Goal: Information Seeking & Learning: Learn about a topic

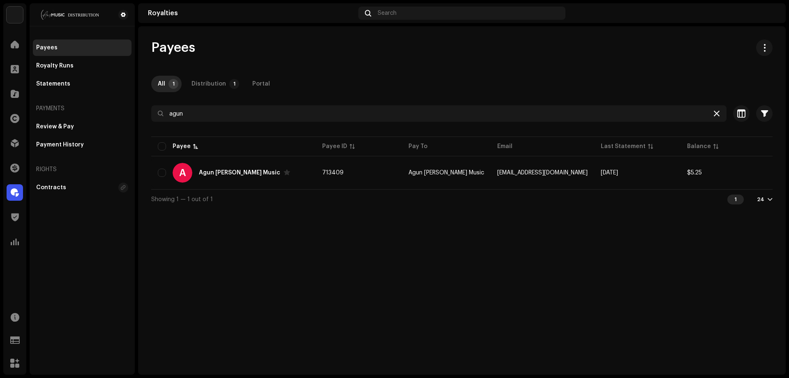
click at [719, 113] on div at bounding box center [717, 113] width 10 height 10
click at [714, 113] on icon at bounding box center [717, 113] width 6 height 7
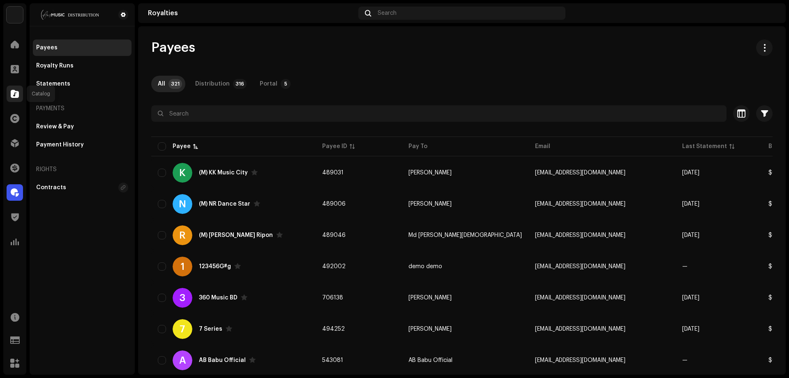
click at [14, 93] on span at bounding box center [15, 93] width 8 height 7
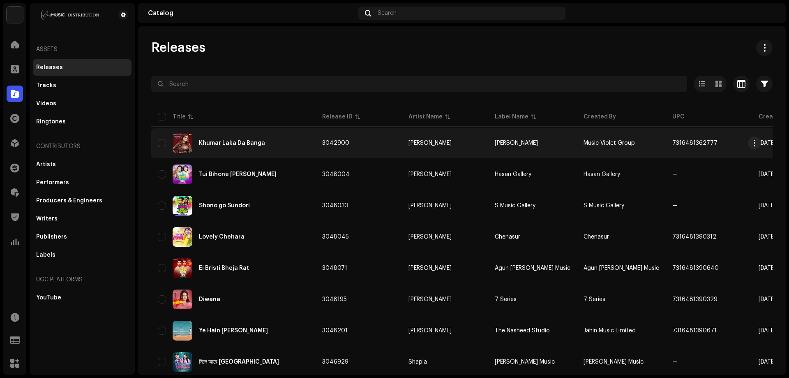
click at [260, 146] on div "Khumar Laka Da Banga" at bounding box center [233, 143] width 151 height 20
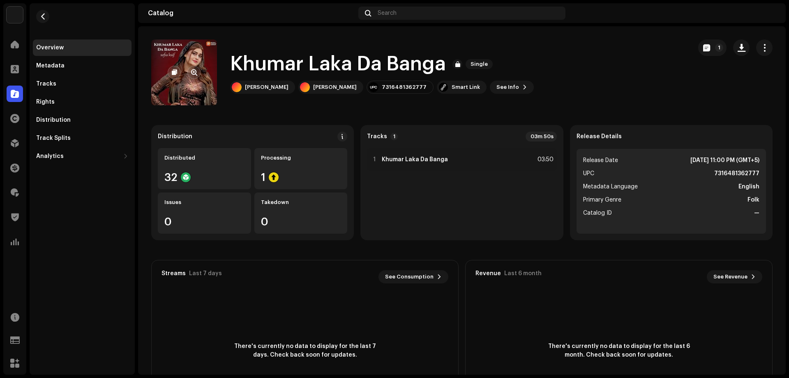
click at [199, 81] on re-a-cover at bounding box center [184, 72] width 66 height 66
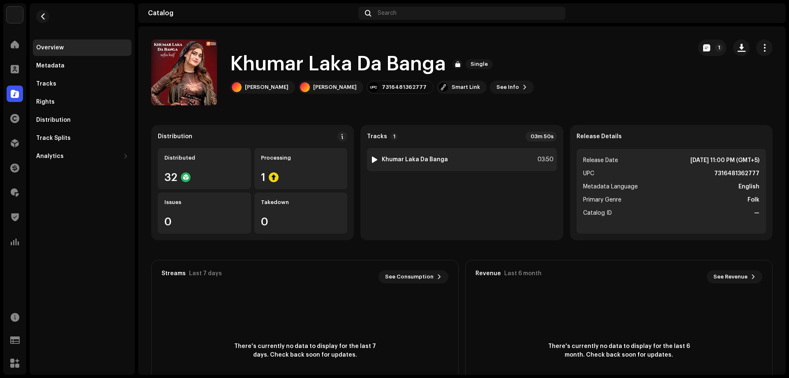
click at [472, 156] on div "1 Khumar Laka Da Banga 03:50" at bounding box center [461, 159] width 189 height 23
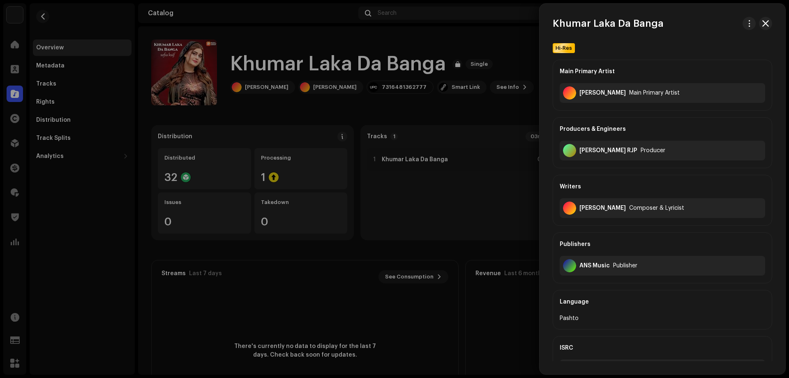
click at [496, 164] on div at bounding box center [394, 189] width 789 height 378
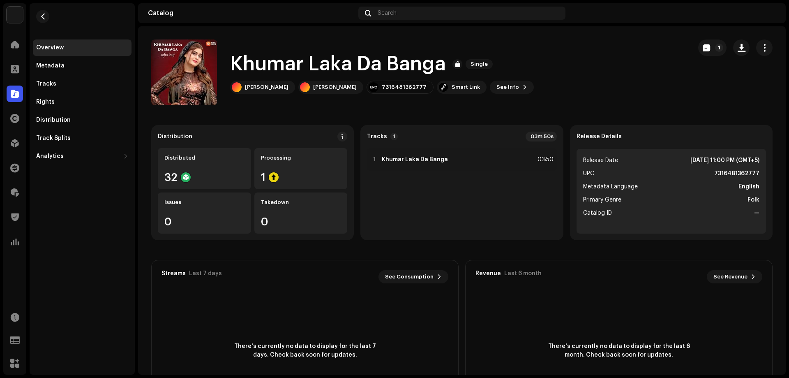
click at [626, 216] on li "Catalog ID —" at bounding box center [671, 213] width 176 height 10
click at [733, 46] on button "button" at bounding box center [741, 47] width 16 height 16
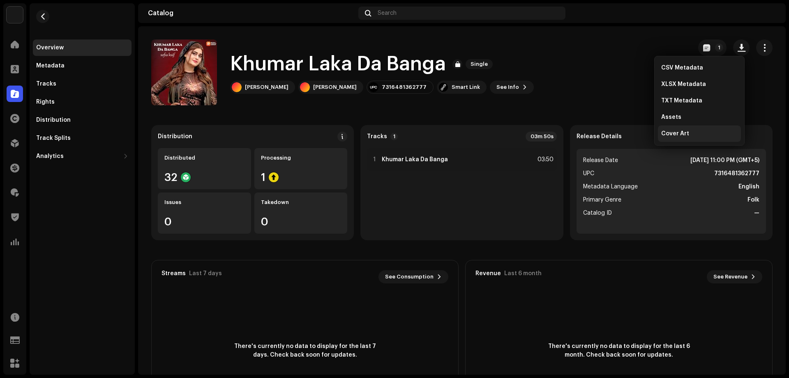
click at [693, 133] on div "Cover Art" at bounding box center [699, 133] width 76 height 7
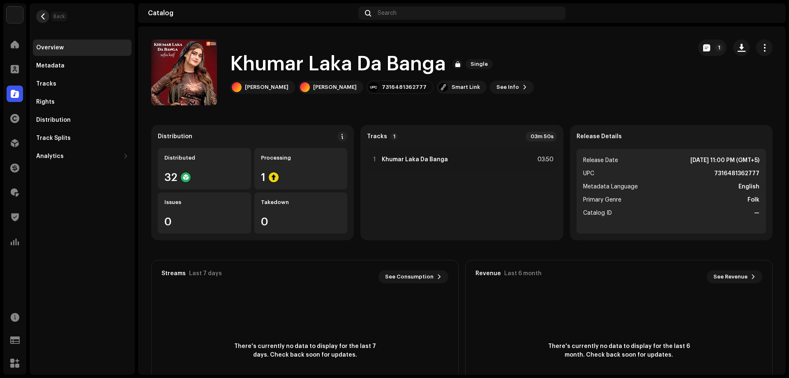
click at [46, 19] on span "button" at bounding box center [43, 16] width 6 height 7
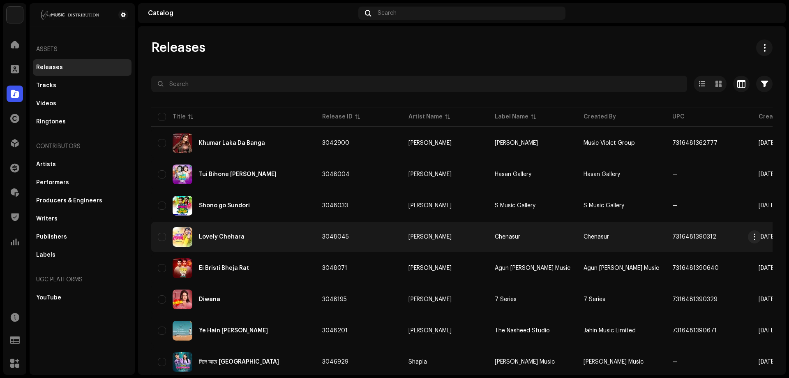
click at [282, 243] on div "Lovely Chehara" at bounding box center [233, 237] width 151 height 20
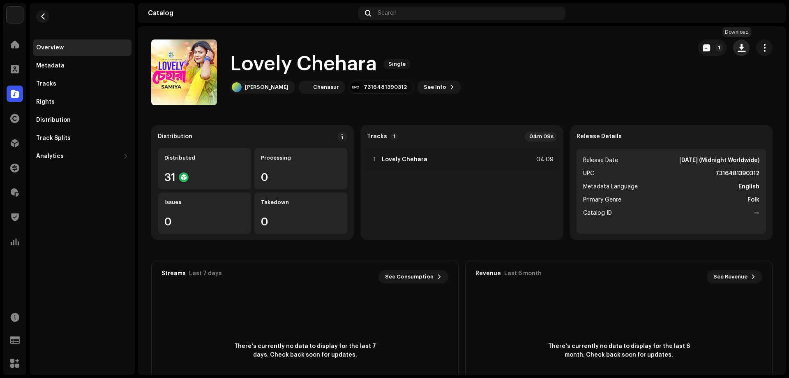
click at [741, 45] on button "button" at bounding box center [741, 47] width 16 height 16
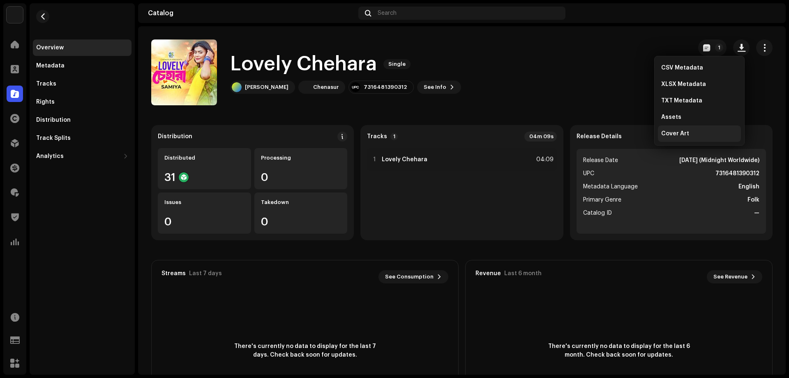
click at [682, 133] on span "Cover Art" at bounding box center [675, 133] width 28 height 7
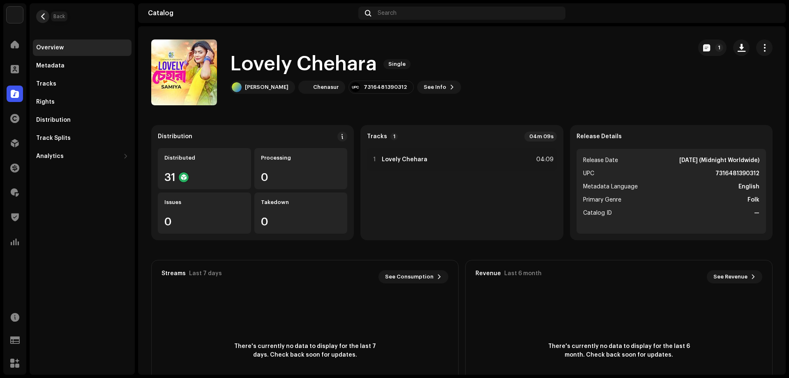
click at [44, 14] on span "button" at bounding box center [43, 16] width 6 height 7
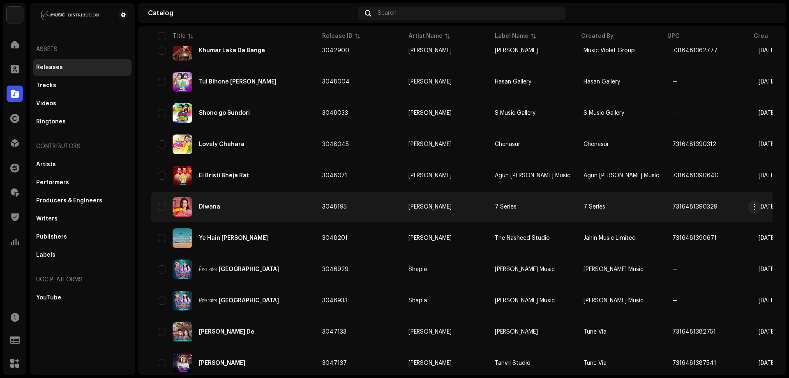
scroll to position [110, 0]
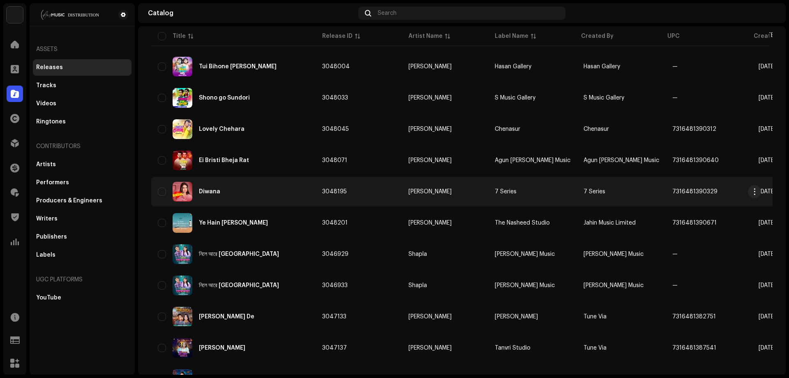
click at [274, 192] on div "Diwana" at bounding box center [233, 192] width 151 height 20
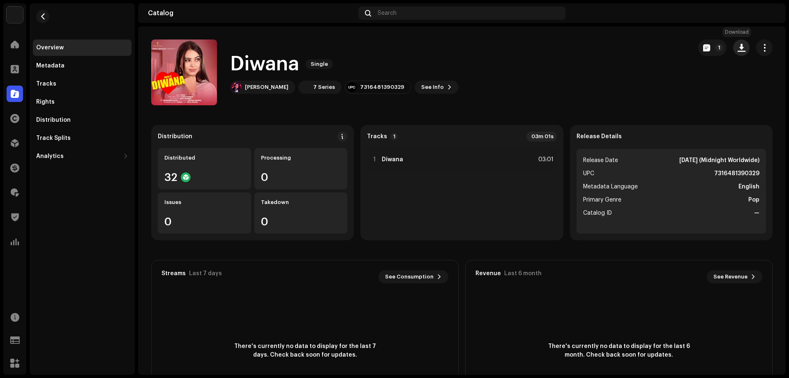
click at [741, 48] on button "button" at bounding box center [741, 47] width 16 height 16
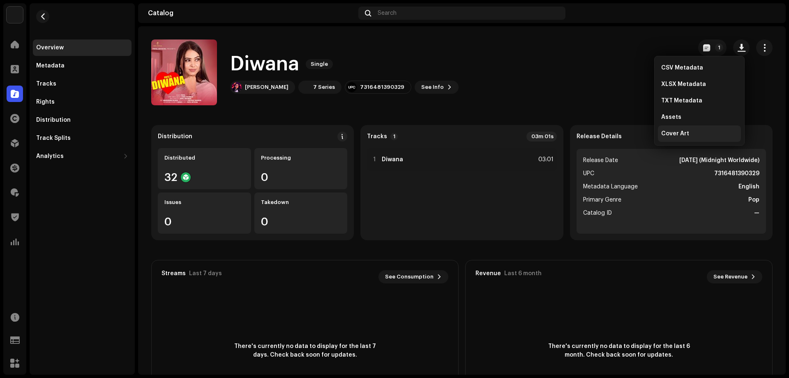
click at [698, 134] on div "Cover Art" at bounding box center [699, 133] width 76 height 7
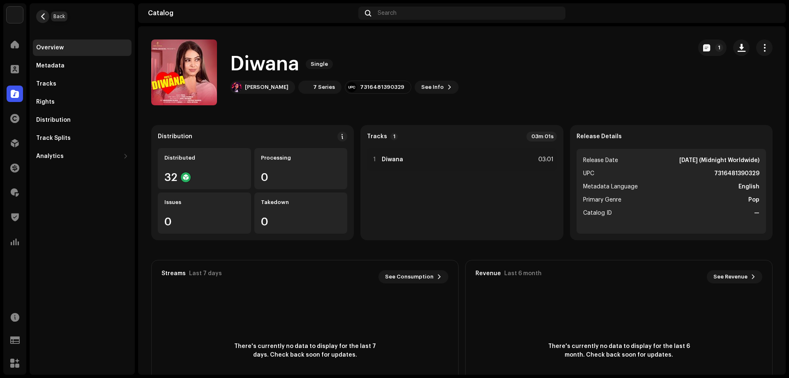
click at [45, 16] on span "button" at bounding box center [43, 16] width 6 height 7
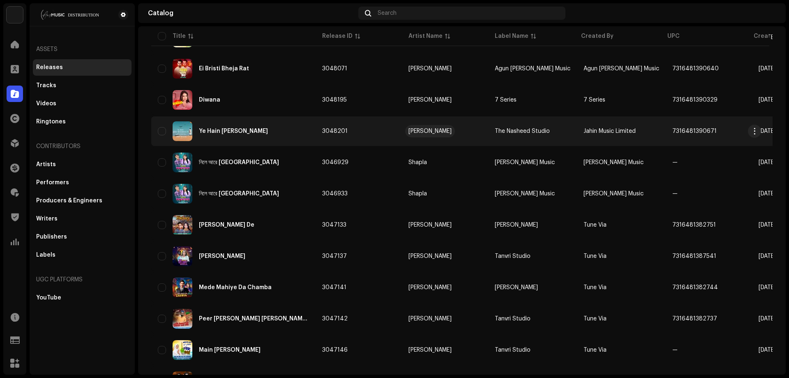
scroll to position [219, 0]
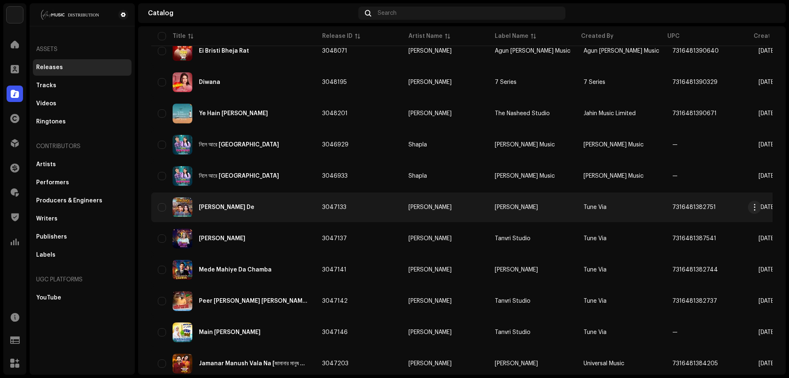
click at [264, 215] on div "[PERSON_NAME] De" at bounding box center [233, 207] width 151 height 20
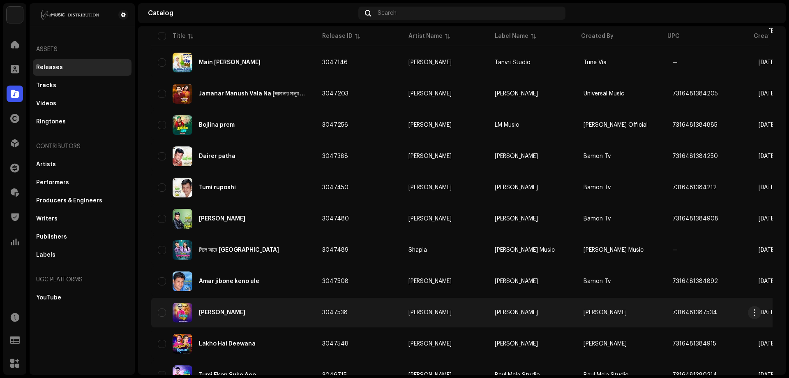
scroll to position [528, 0]
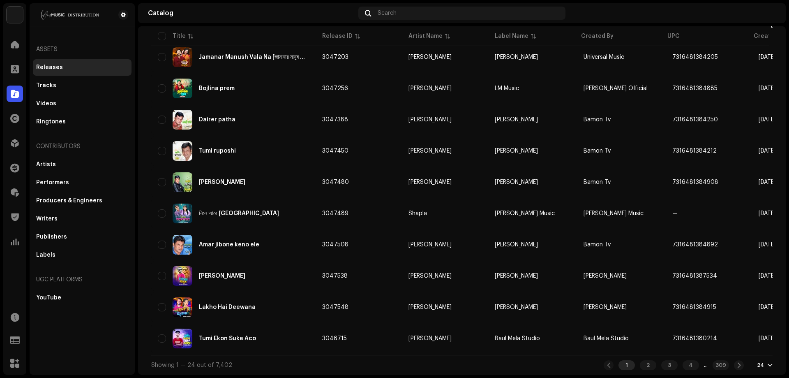
click at [760, 366] on div "24" at bounding box center [765, 365] width 16 height 7
click at [746, 334] on div "48" at bounding box center [747, 333] width 34 height 16
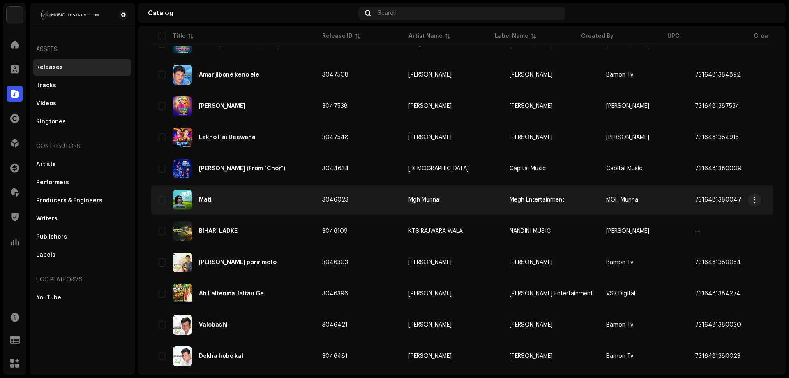
scroll to position [712, 0]
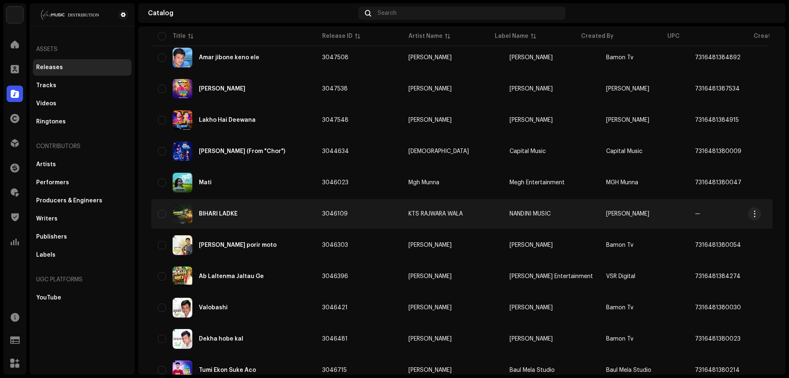
click at [287, 210] on div "BIHARI LADKE" at bounding box center [233, 214] width 151 height 20
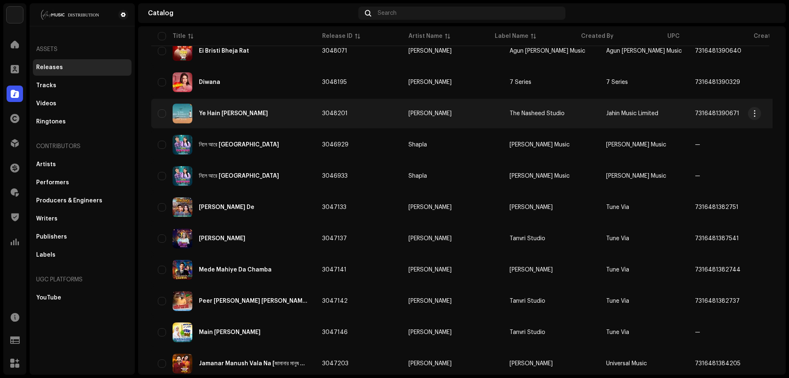
click at [229, 111] on div "Ye Hain [PERSON_NAME]" at bounding box center [233, 114] width 69 height 6
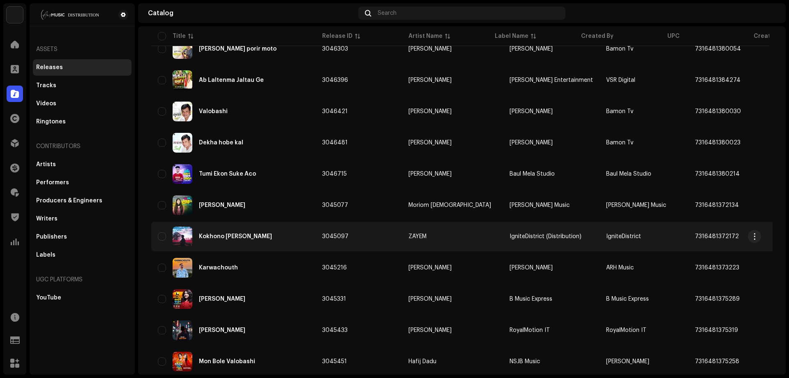
scroll to position [931, 0]
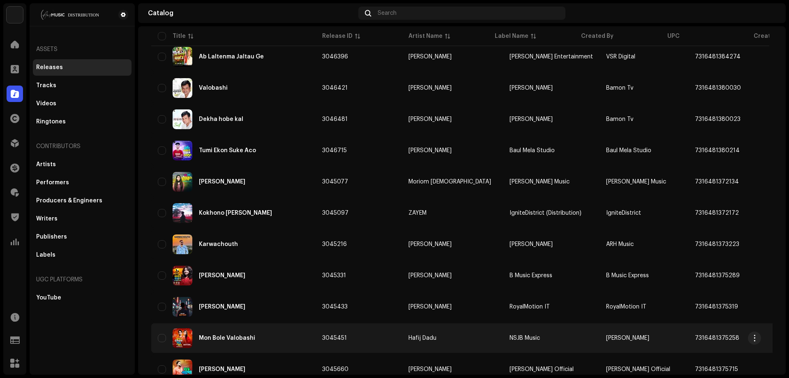
click at [360, 334] on td "3045451" at bounding box center [358, 338] width 86 height 30
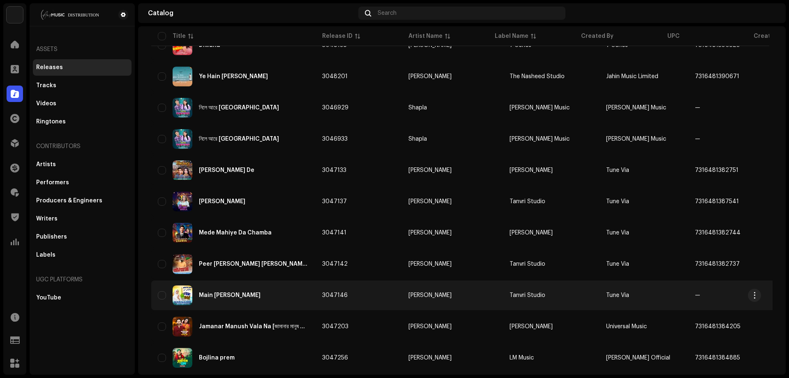
scroll to position [274, 0]
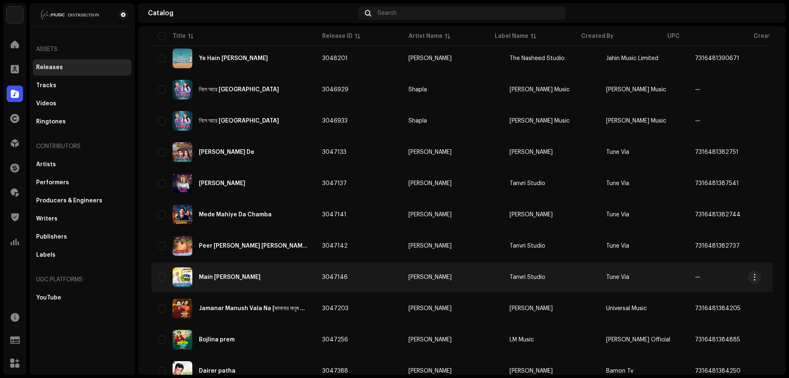
click at [373, 279] on td "3047146" at bounding box center [358, 277] width 86 height 30
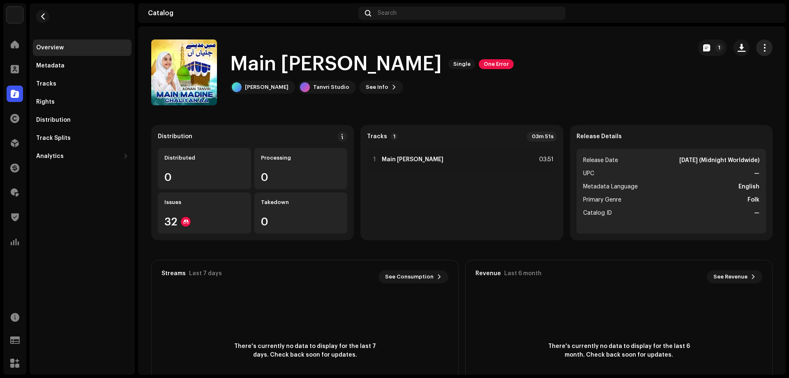
click at [760, 47] on span "button" at bounding box center [764, 47] width 8 height 7
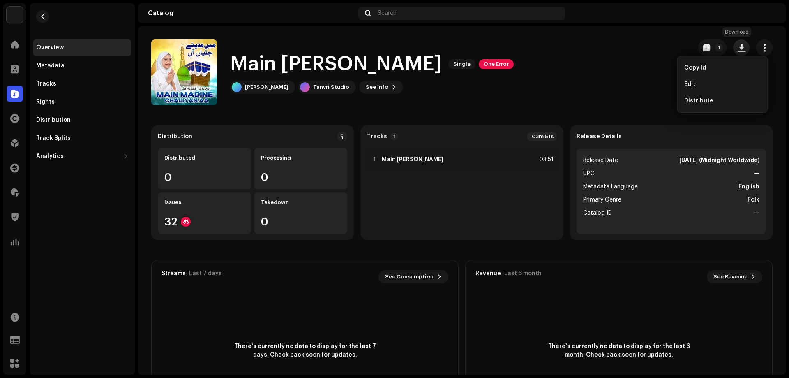
click at [739, 49] on span "button" at bounding box center [741, 47] width 8 height 7
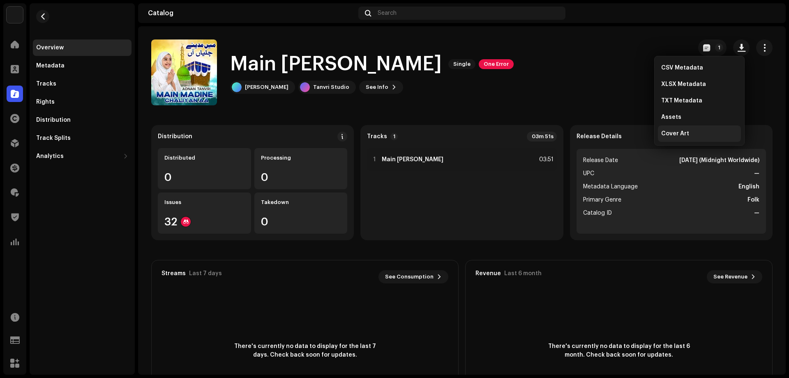
click at [695, 130] on div "Cover Art" at bounding box center [699, 133] width 83 height 16
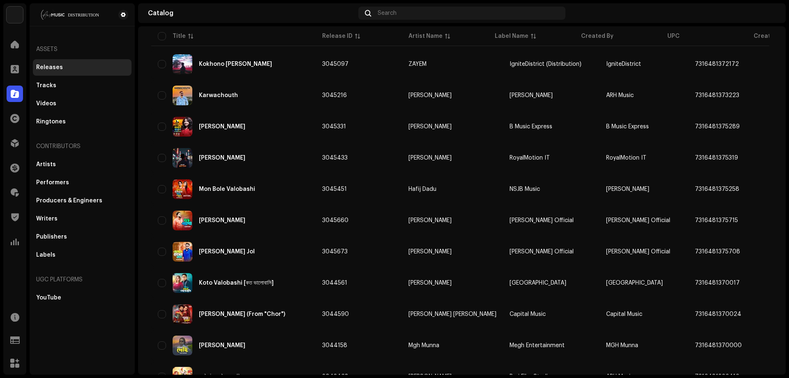
scroll to position [1150, 0]
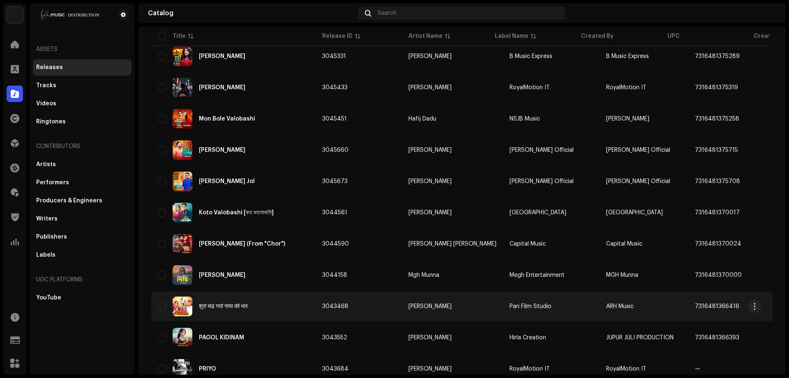
click at [366, 305] on td "3043468" at bounding box center [358, 306] width 86 height 30
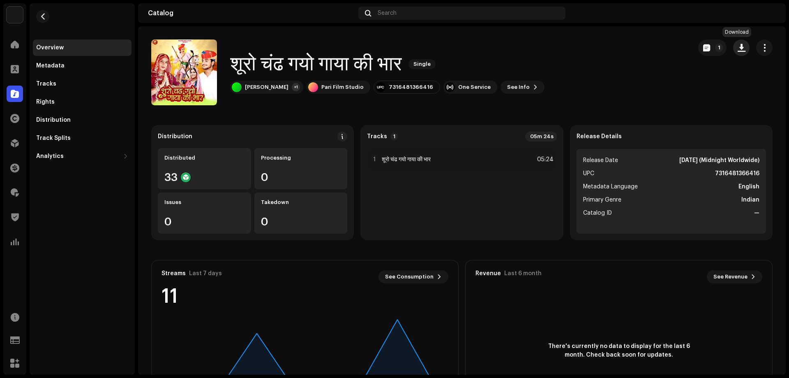
click at [737, 46] on span "button" at bounding box center [741, 47] width 8 height 7
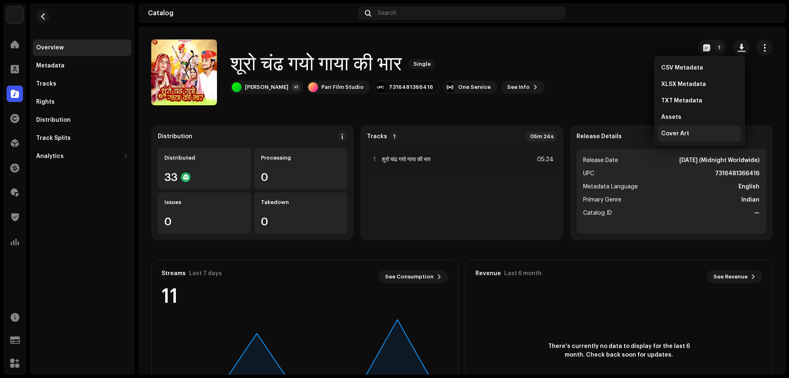
click at [689, 133] on div "Cover Art" at bounding box center [699, 133] width 76 height 7
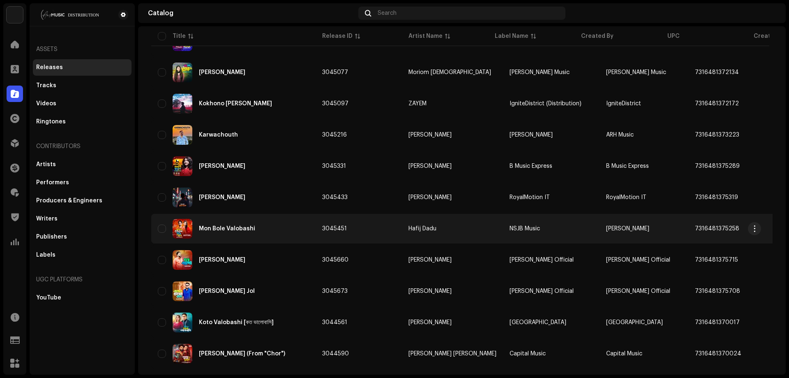
scroll to position [1260, 0]
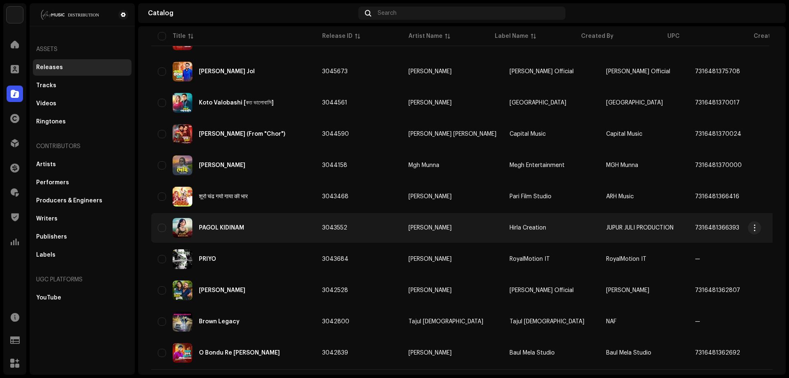
click at [392, 231] on td "3043552" at bounding box center [358, 228] width 86 height 30
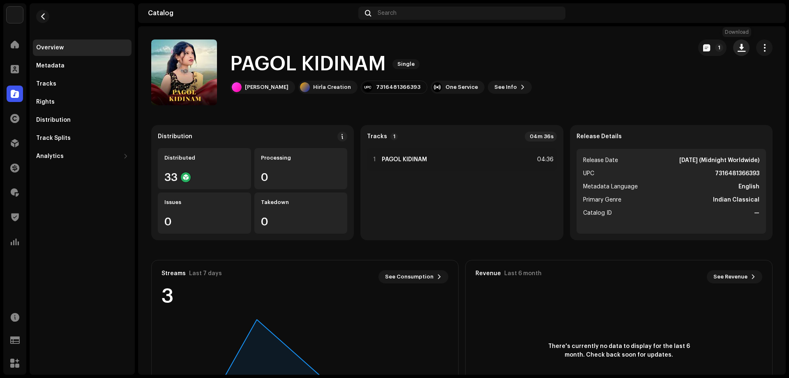
click at [741, 51] on button "button" at bounding box center [741, 47] width 16 height 16
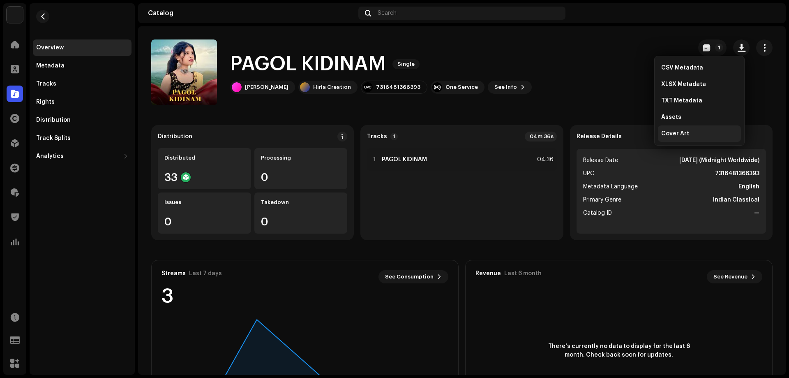
click at [683, 129] on div "Cover Art" at bounding box center [699, 133] width 83 height 16
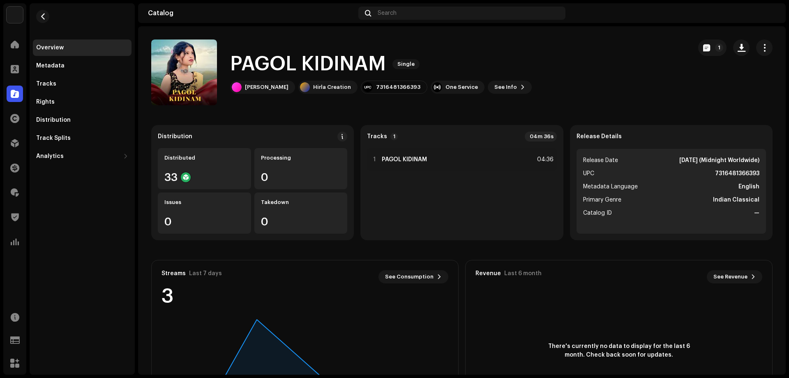
click at [427, 62] on div "PAGOL KIDINAM Single" at bounding box center [381, 64] width 302 height 26
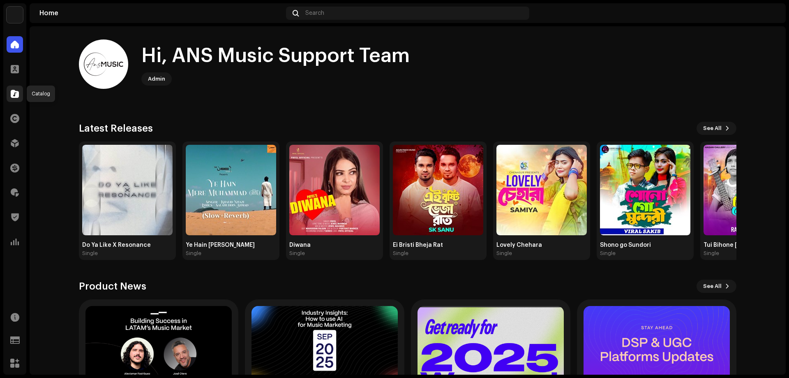
click at [11, 94] on span at bounding box center [15, 93] width 8 height 7
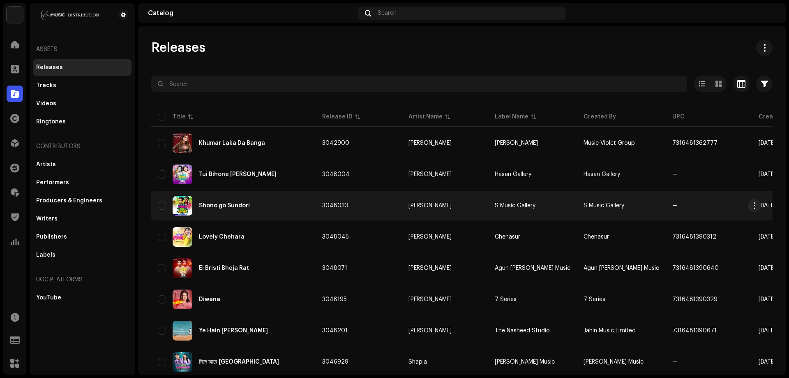
click at [295, 206] on div "Shono go Sundori" at bounding box center [233, 206] width 151 height 20
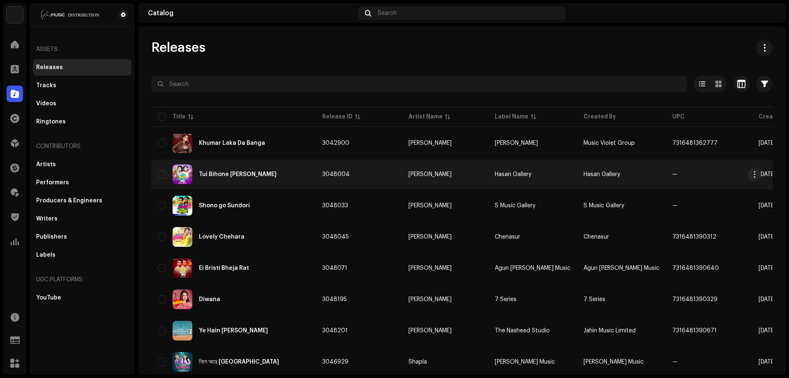
click at [282, 177] on div "Tui Bihone [PERSON_NAME]" at bounding box center [233, 174] width 151 height 20
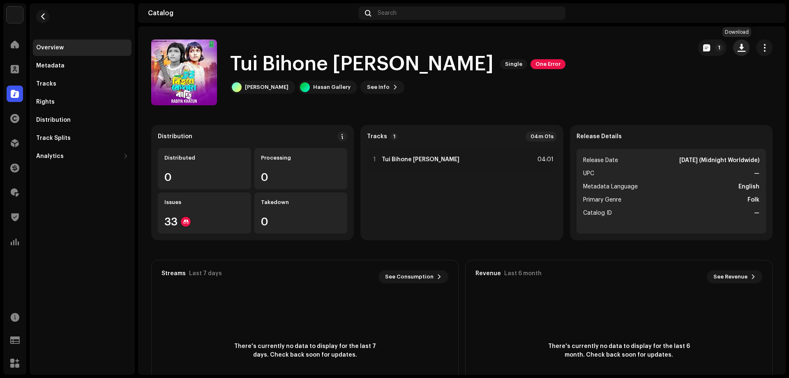
click at [737, 49] on span "button" at bounding box center [741, 47] width 8 height 7
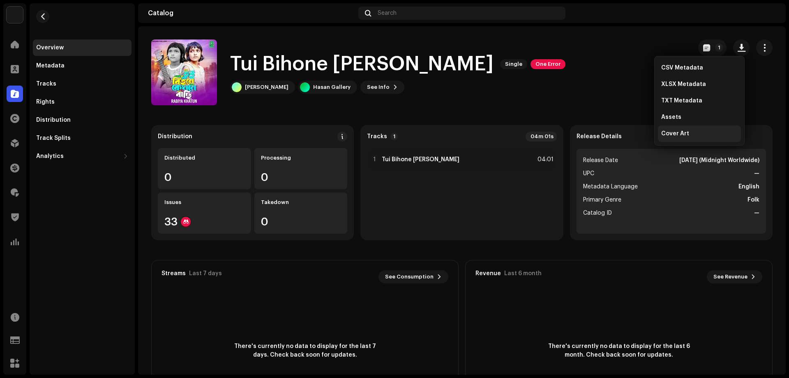
click at [682, 130] on div "Cover Art" at bounding box center [699, 133] width 83 height 16
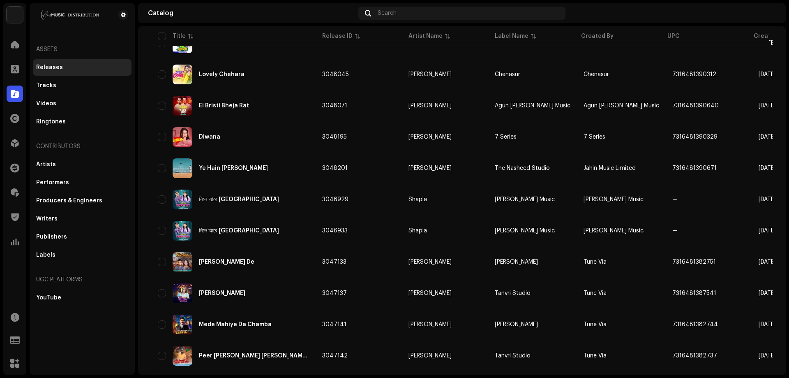
scroll to position [219, 0]
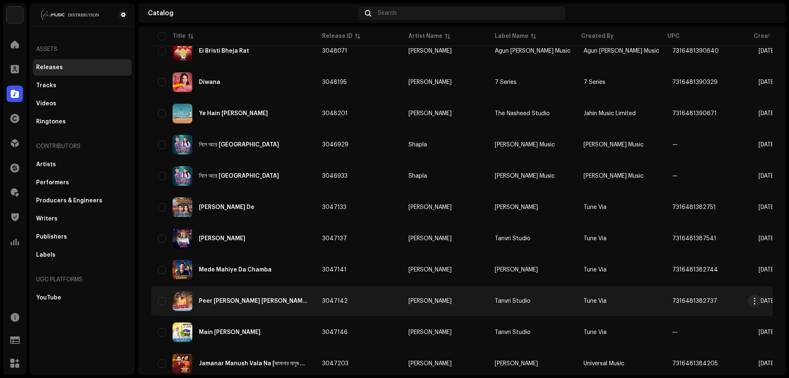
click at [359, 292] on td "3047142" at bounding box center [358, 301] width 86 height 30
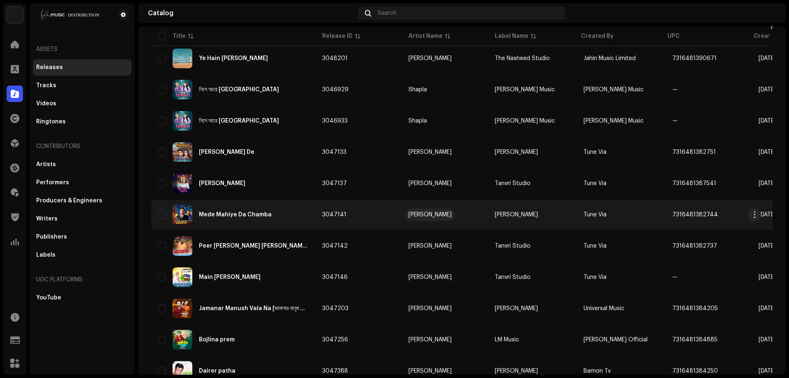
scroll to position [329, 0]
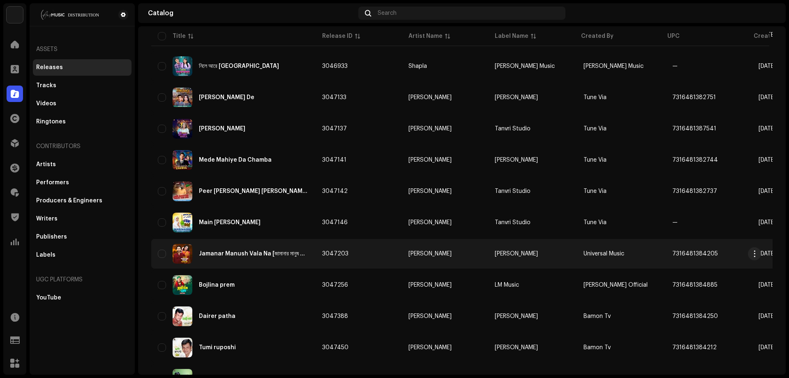
click at [391, 259] on td "3047203" at bounding box center [358, 254] width 86 height 30
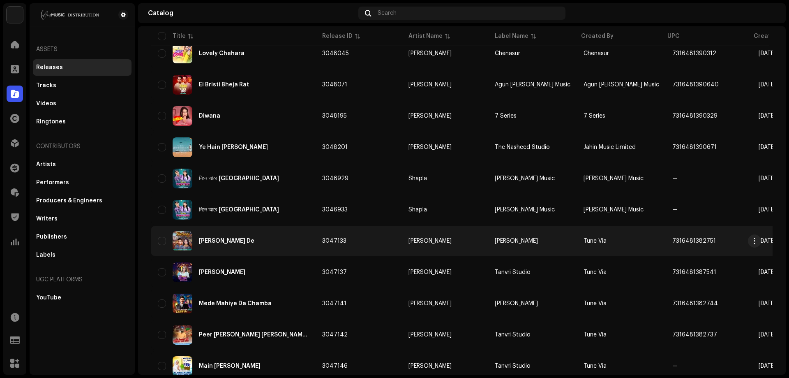
scroll to position [219, 0]
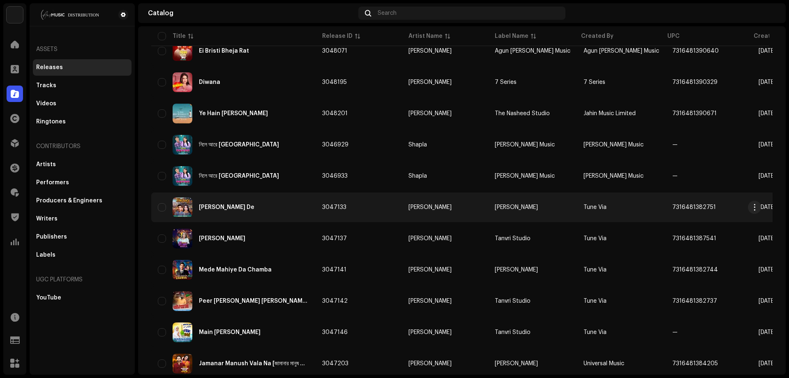
click at [386, 210] on td "3047133" at bounding box center [358, 207] width 86 height 30
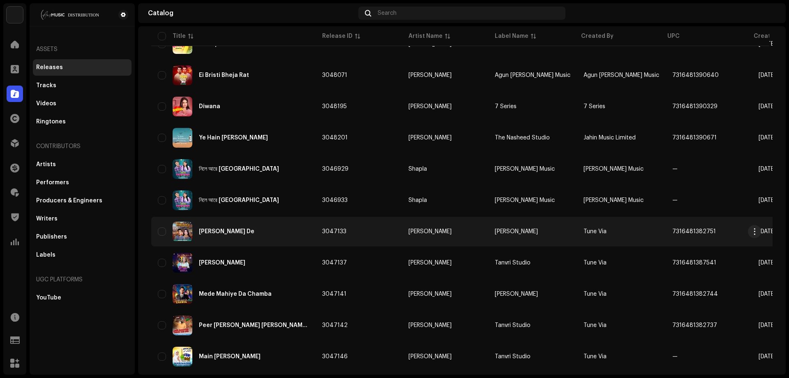
scroll to position [219, 0]
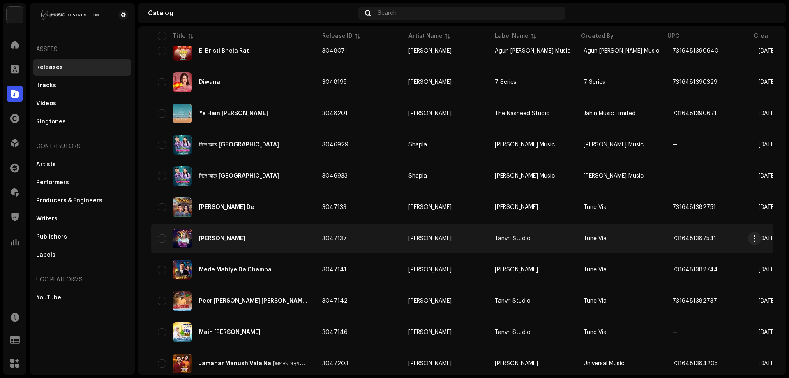
click at [356, 239] on td "3047137" at bounding box center [358, 238] width 86 height 30
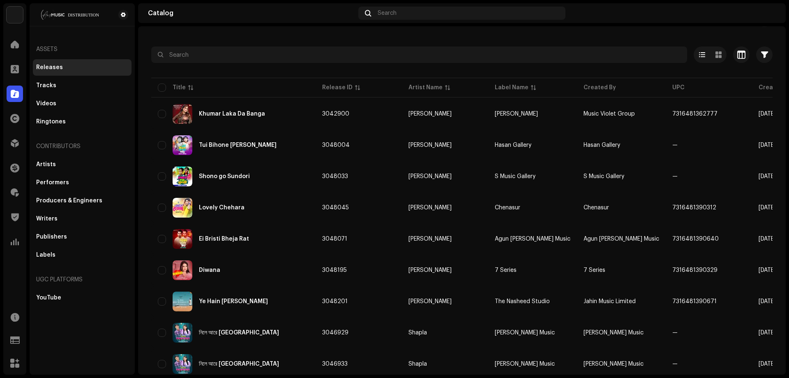
scroll to position [55, 0]
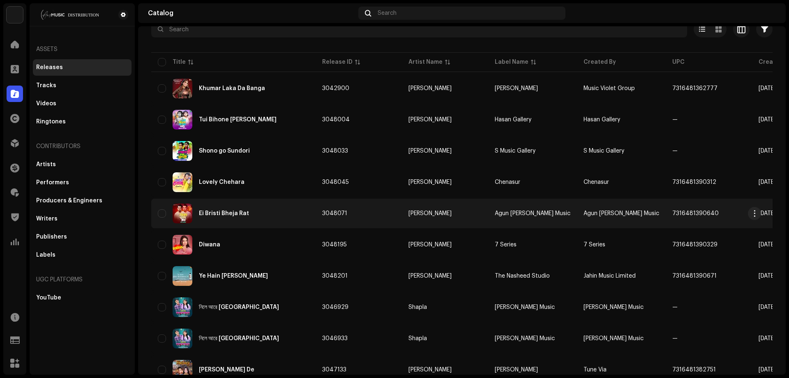
click at [297, 218] on div "Ei Bristi Bheja Rat" at bounding box center [233, 213] width 151 height 20
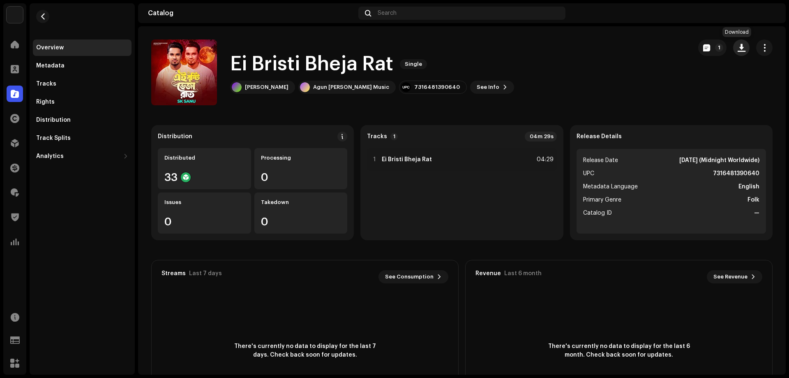
click at [737, 48] on span "button" at bounding box center [741, 47] width 8 height 7
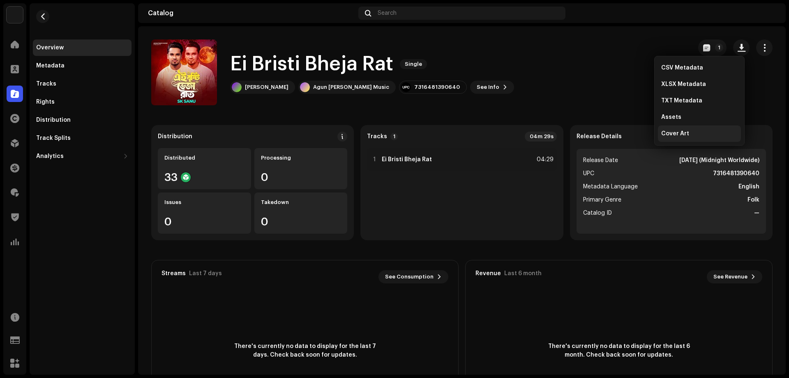
click at [679, 134] on span "Cover Art" at bounding box center [675, 133] width 28 height 7
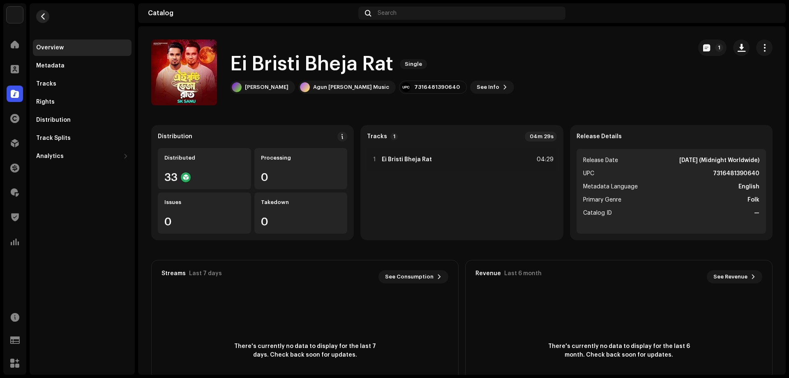
click at [39, 15] on button "button" at bounding box center [42, 16] width 13 height 13
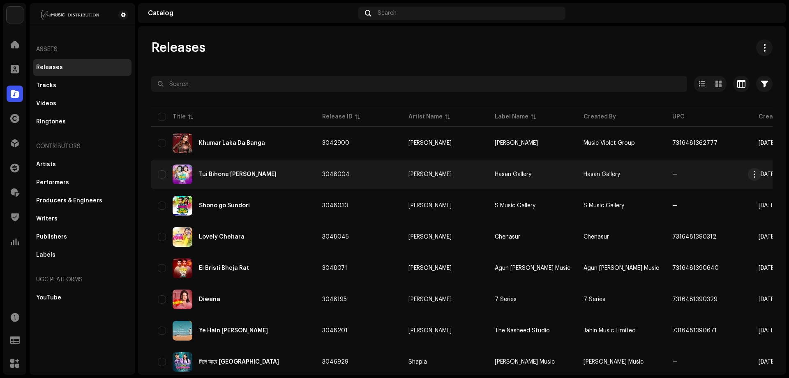
click at [682, 180] on td "—" at bounding box center [709, 174] width 86 height 30
